Goal: Task Accomplishment & Management: Use online tool/utility

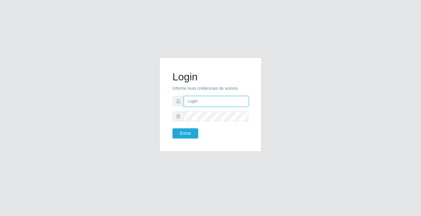
click at [198, 103] on input "text" at bounding box center [216, 101] width 65 height 10
type input "[PERSON_NAME]"
click at [172, 128] on button "Entrar" at bounding box center [185, 133] width 26 height 10
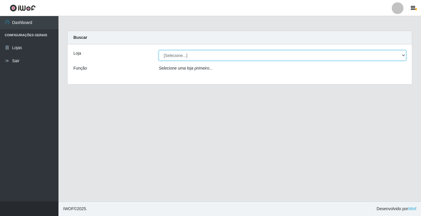
click at [199, 55] on select "[Selecione...] Ideal - Conceição" at bounding box center [282, 55] width 247 height 10
select select "231"
click at [159, 50] on select "[Selecione...] Ideal - Conceição" at bounding box center [282, 55] width 247 height 10
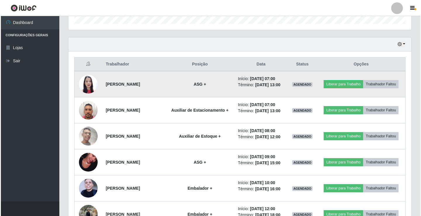
scroll to position [175, 0]
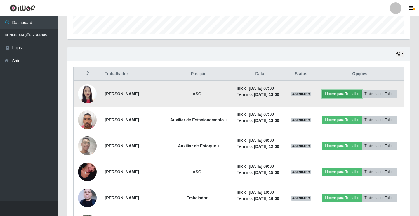
click at [333, 96] on button "Liberar para Trabalho" at bounding box center [342, 94] width 39 height 8
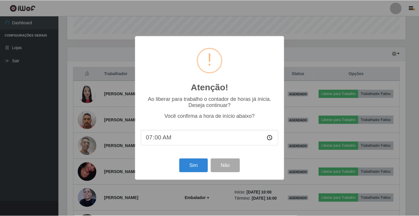
scroll to position [121, 340]
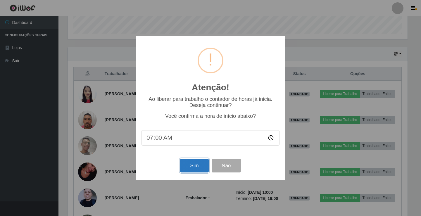
click at [189, 167] on button "Sim" at bounding box center [194, 166] width 28 height 14
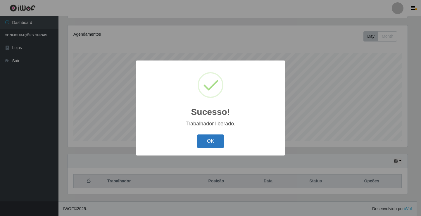
click at [215, 143] on button "OK" at bounding box center [210, 141] width 27 height 14
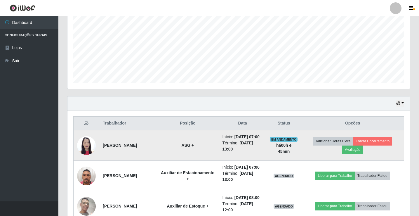
scroll to position [127, 0]
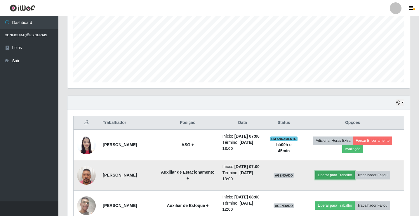
click at [331, 179] on button "Liberar para Trabalho" at bounding box center [335, 175] width 39 height 8
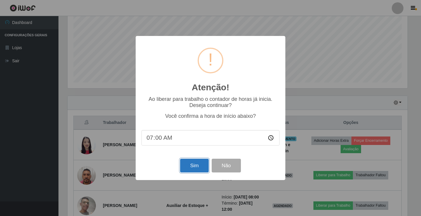
click at [195, 167] on button "Sim" at bounding box center [194, 166] width 28 height 14
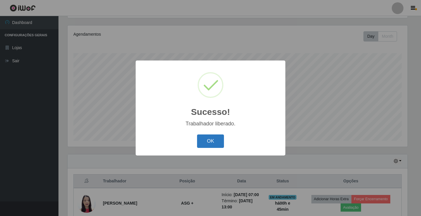
click at [216, 143] on button "OK" at bounding box center [210, 141] width 27 height 14
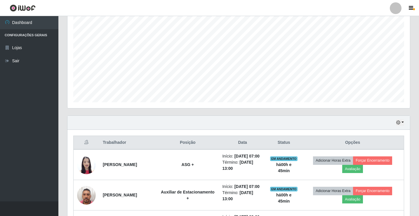
scroll to position [156, 0]
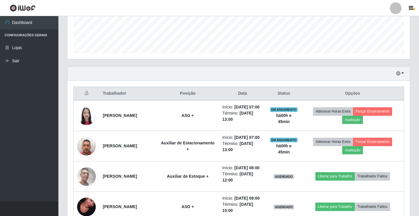
click at [397, 9] on div at bounding box center [396, 8] width 12 height 12
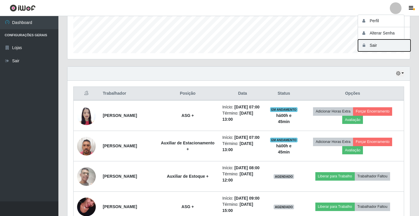
click at [367, 47] on icon "button" at bounding box center [364, 45] width 6 height 4
